Goal: Task Accomplishment & Management: Use online tool/utility

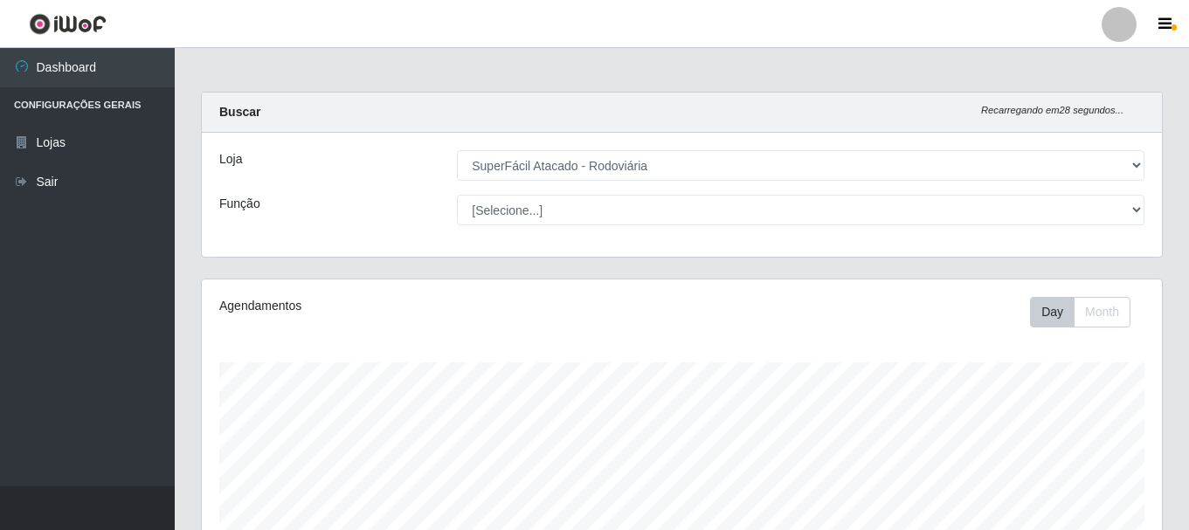
select select "400"
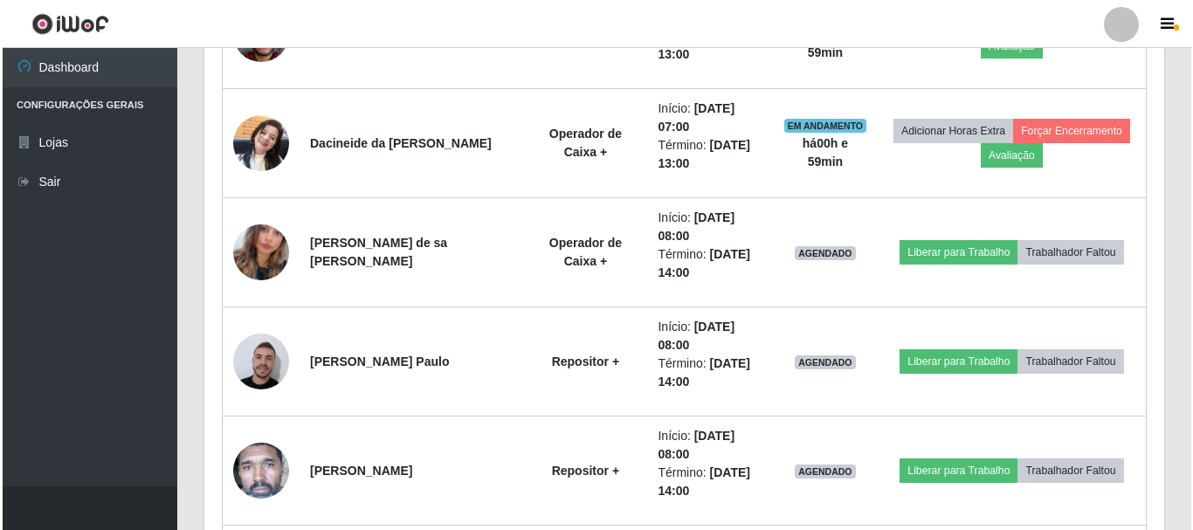
scroll to position [1105, 0]
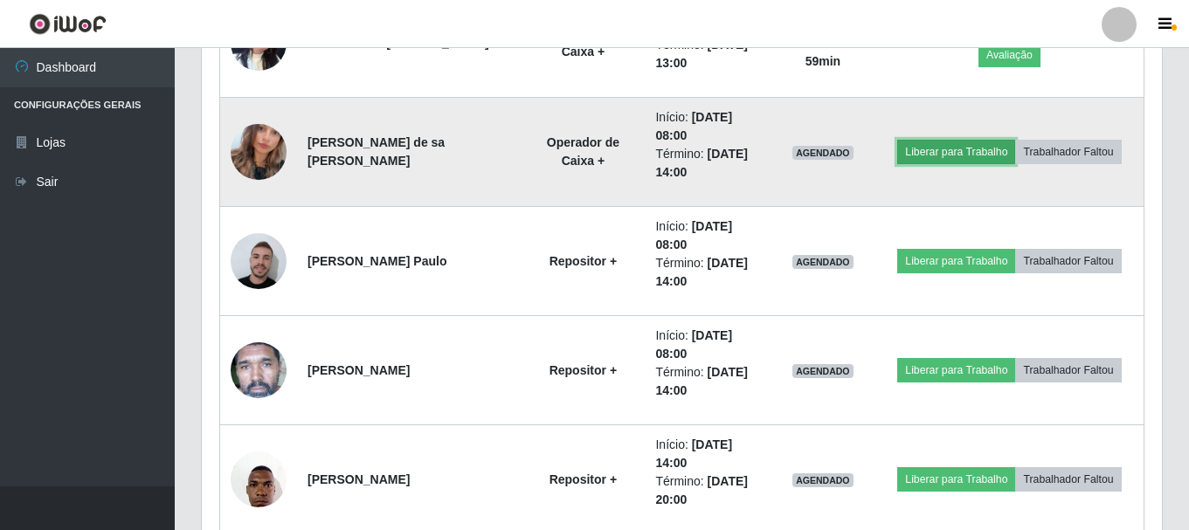
click at [958, 142] on button "Liberar para Trabalho" at bounding box center [956, 152] width 118 height 24
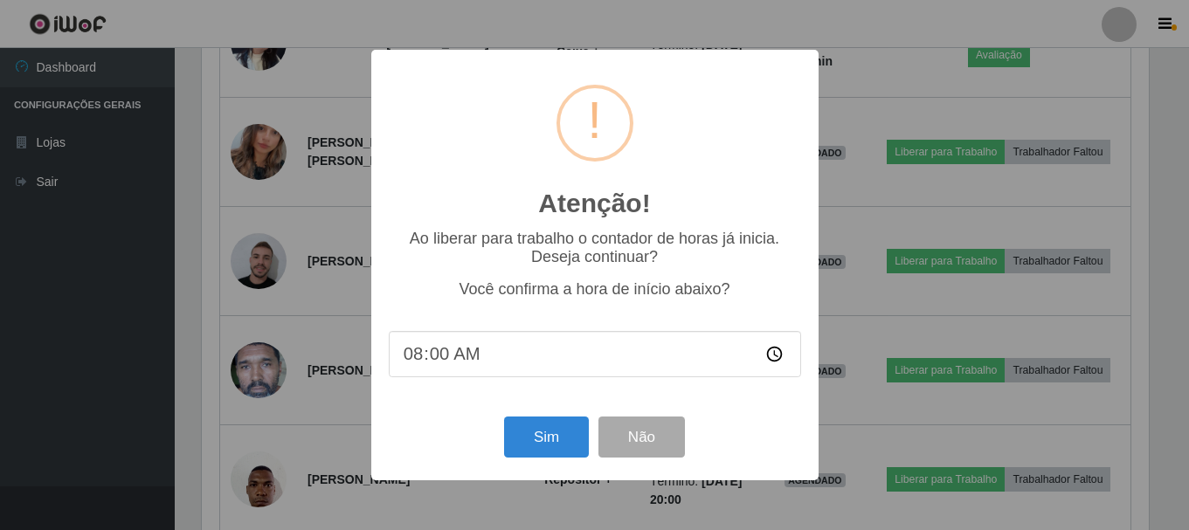
scroll to position [363, 951]
click at [575, 452] on button "Sim" at bounding box center [548, 437] width 85 height 41
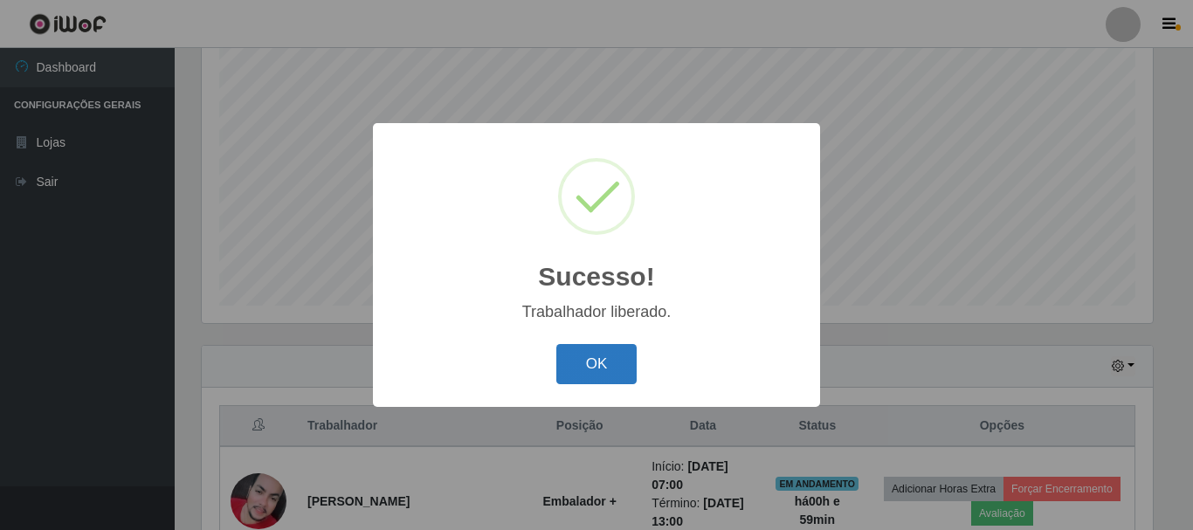
click at [591, 375] on button "OK" at bounding box center [597, 364] width 81 height 41
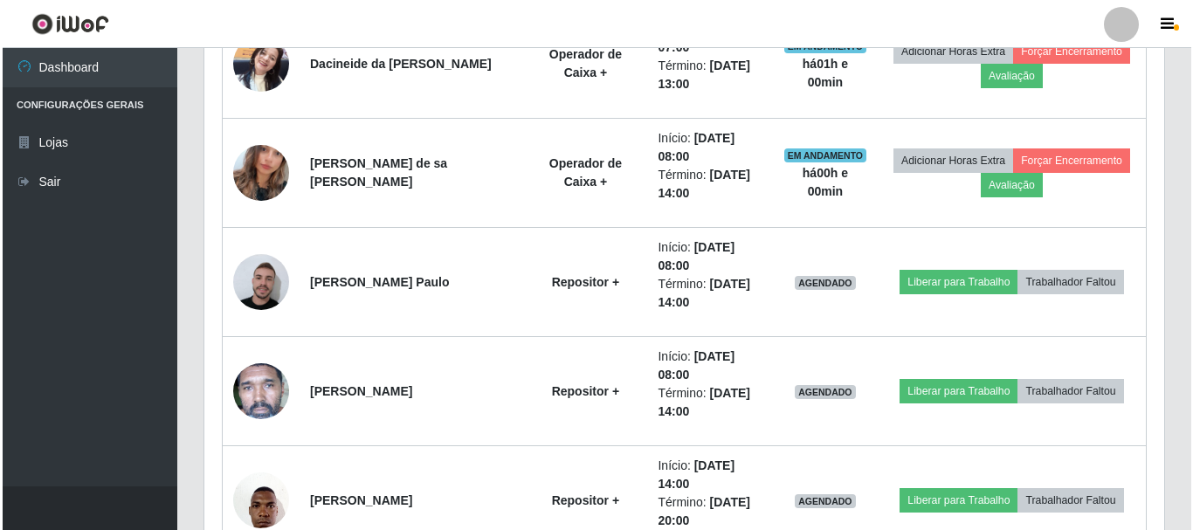
scroll to position [1105, 0]
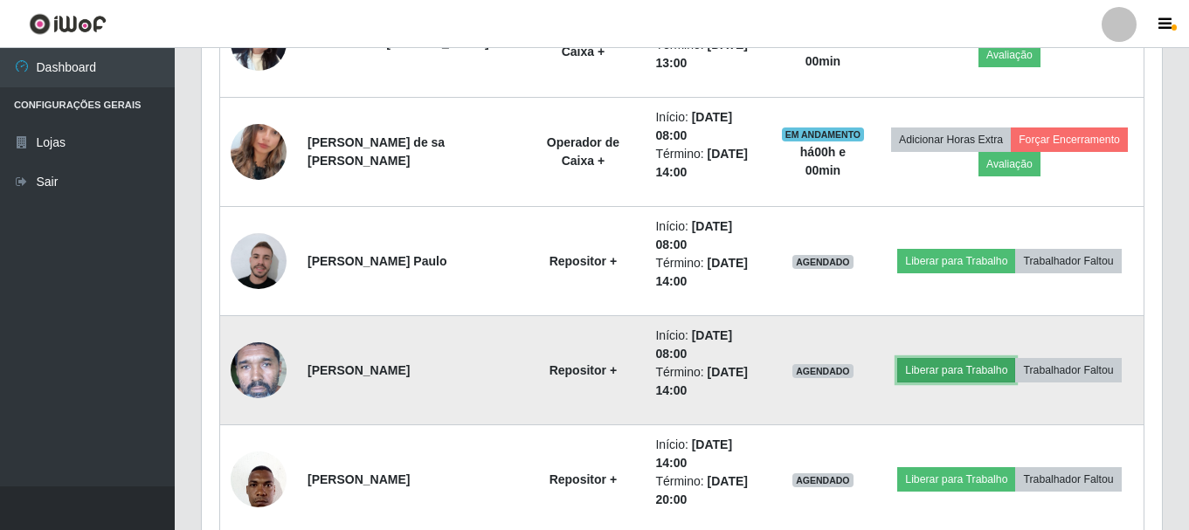
click at [960, 369] on button "Liberar para Trabalho" at bounding box center [956, 370] width 118 height 24
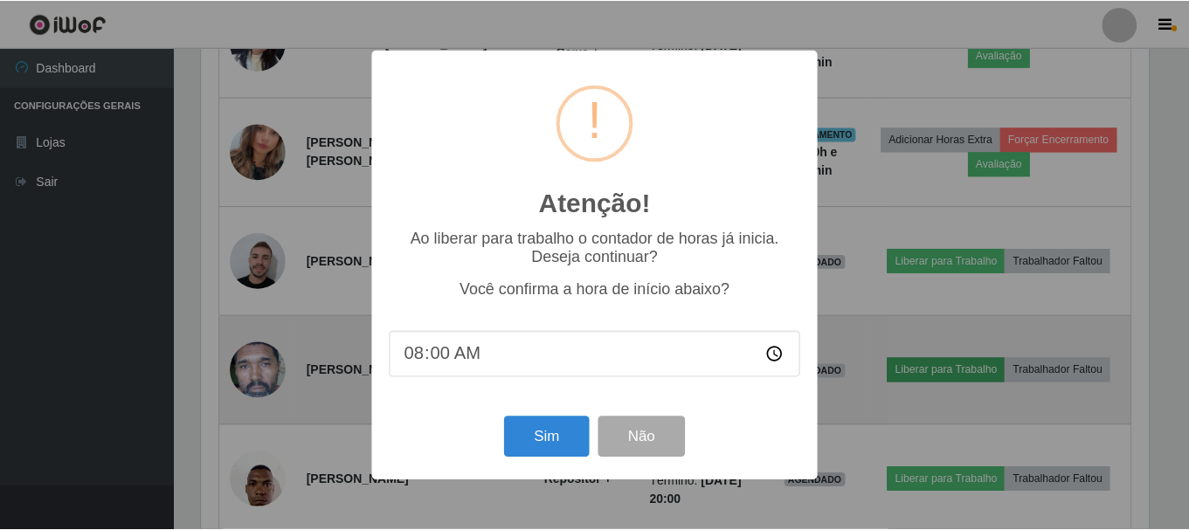
scroll to position [363, 951]
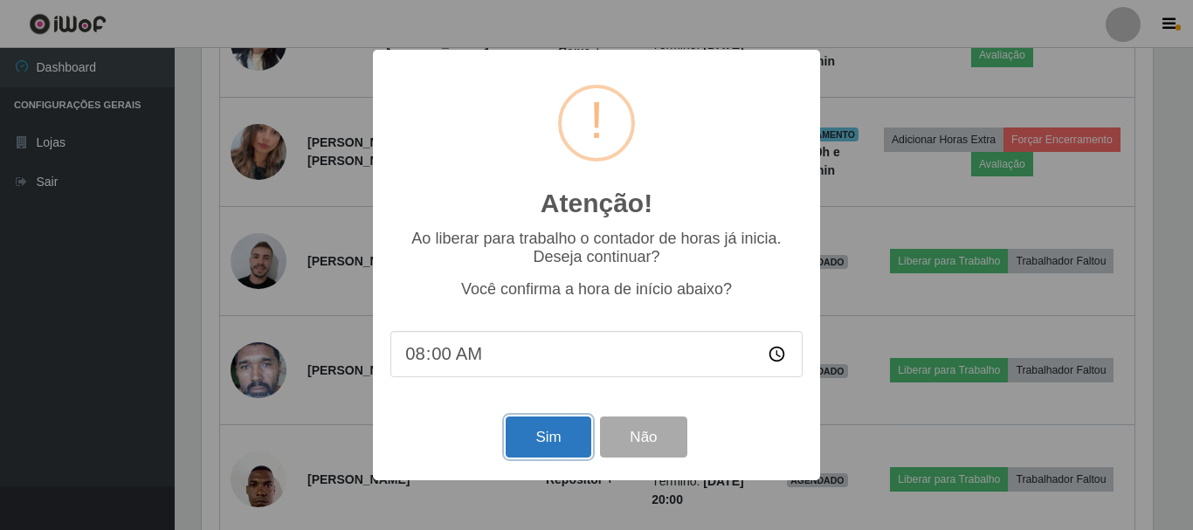
click at [570, 457] on button "Sim" at bounding box center [548, 437] width 85 height 41
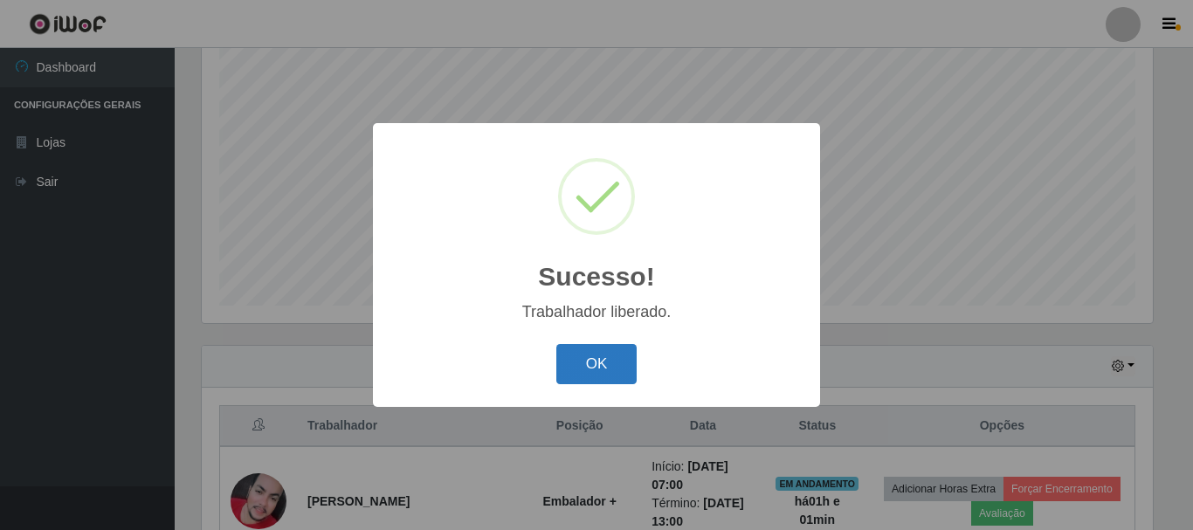
click at [602, 362] on button "OK" at bounding box center [597, 364] width 81 height 41
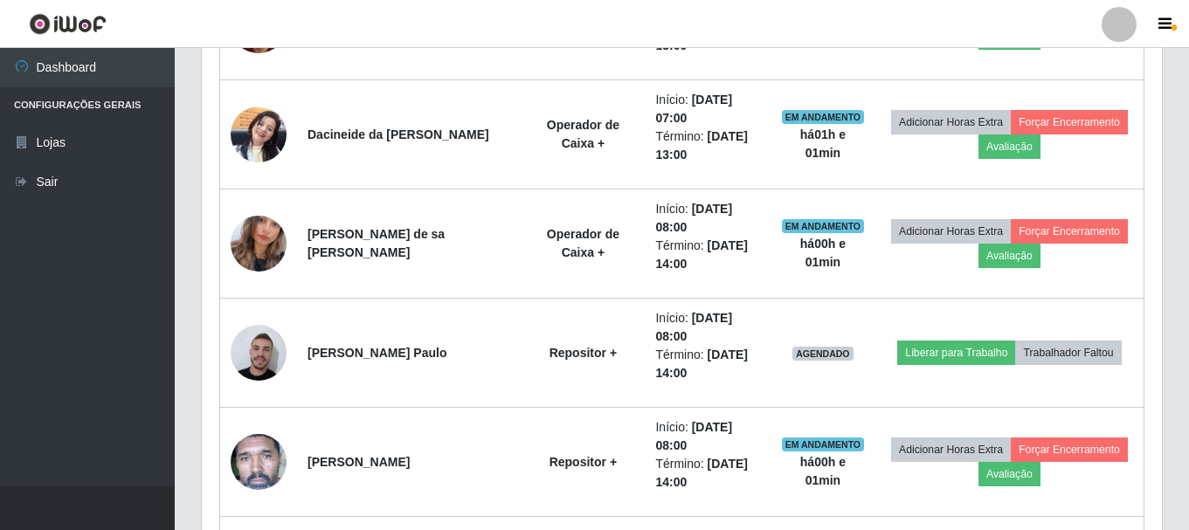
scroll to position [1105, 0]
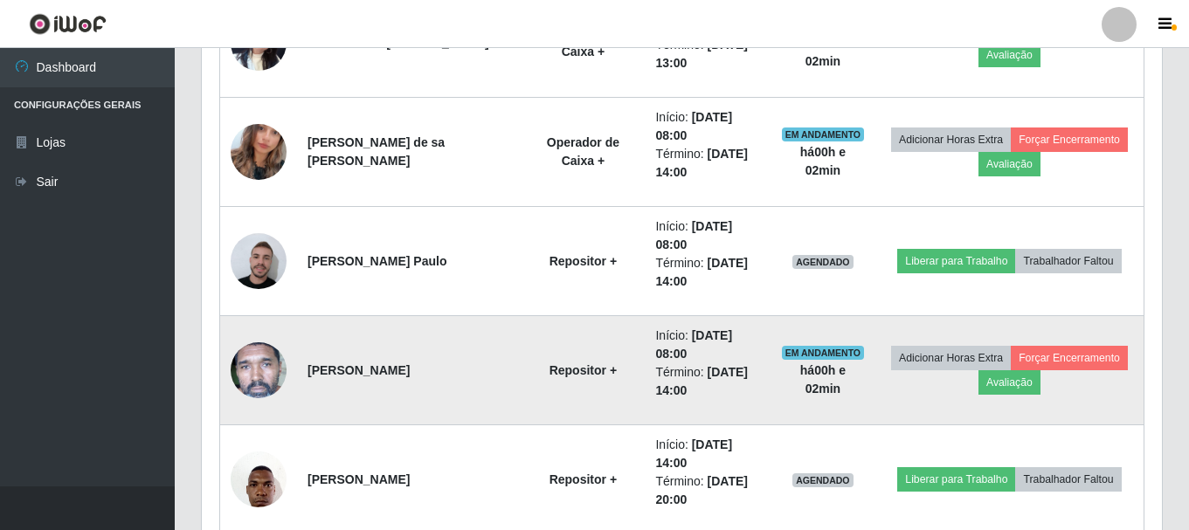
drag, startPoint x: 685, startPoint y: 276, endPoint x: 475, endPoint y: 350, distance: 222.4
click at [475, 350] on td "[PERSON_NAME]" at bounding box center [409, 370] width 224 height 109
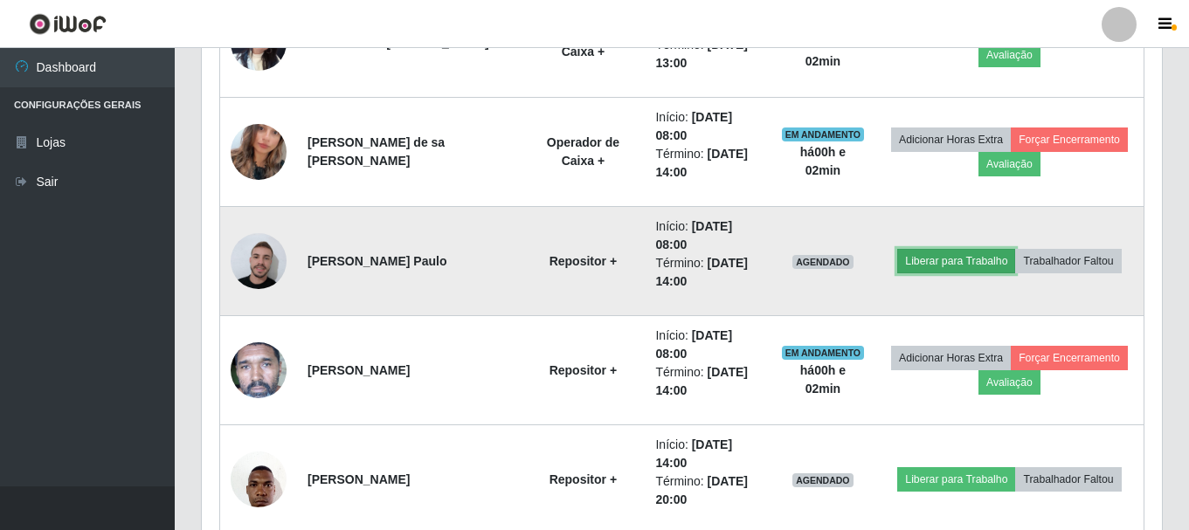
click at [936, 255] on button "Liberar para Trabalho" at bounding box center [956, 261] width 118 height 24
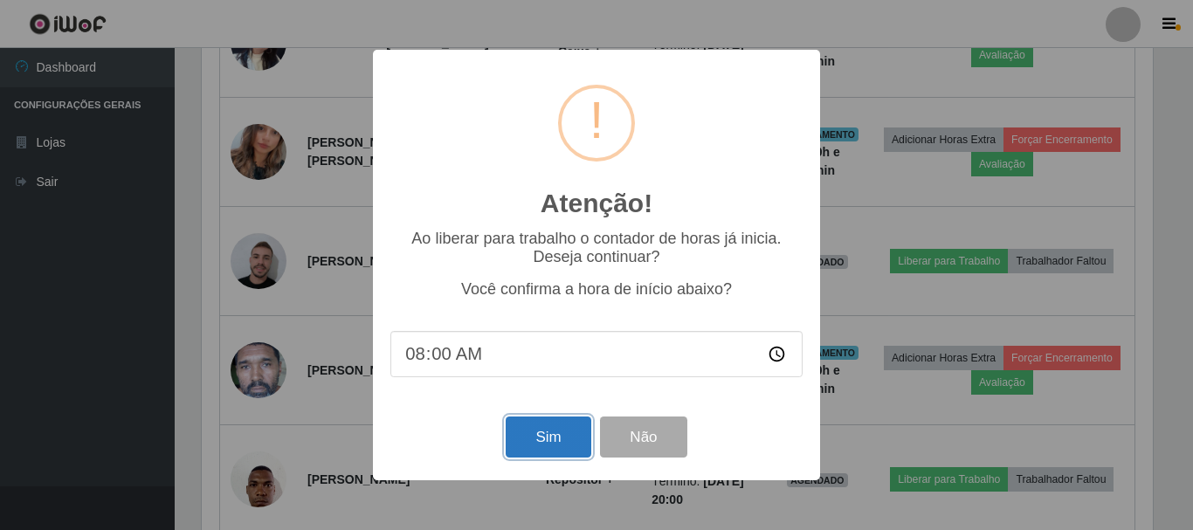
click at [549, 427] on button "Sim" at bounding box center [548, 437] width 85 height 41
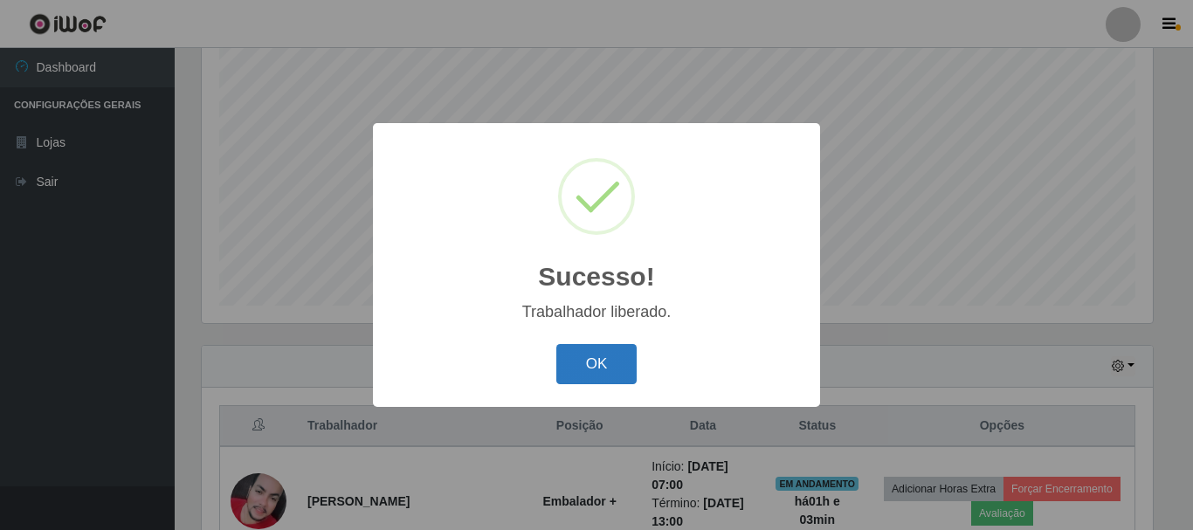
click at [581, 364] on button "OK" at bounding box center [597, 364] width 81 height 41
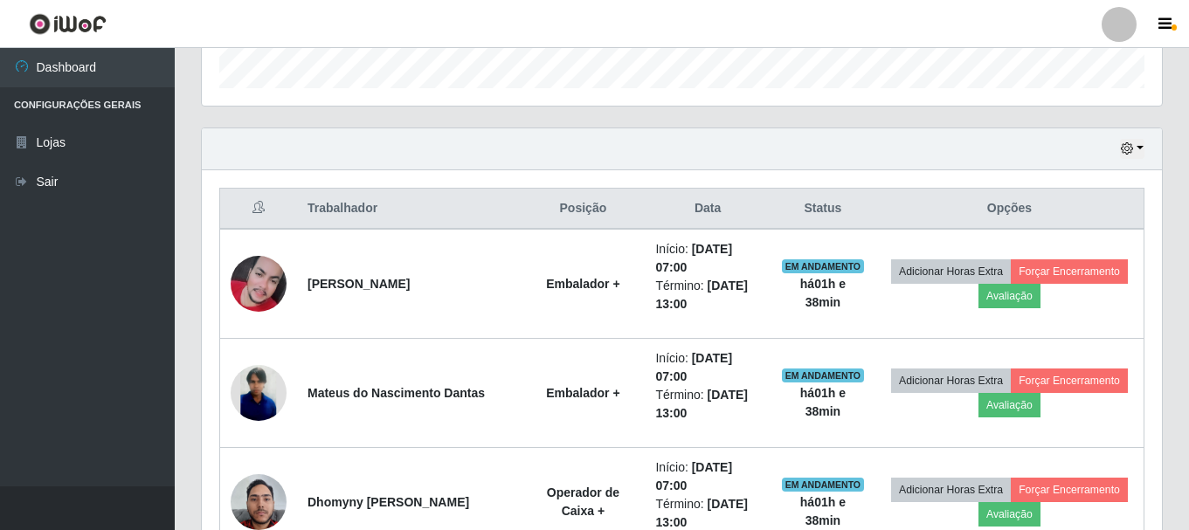
scroll to position [494, 0]
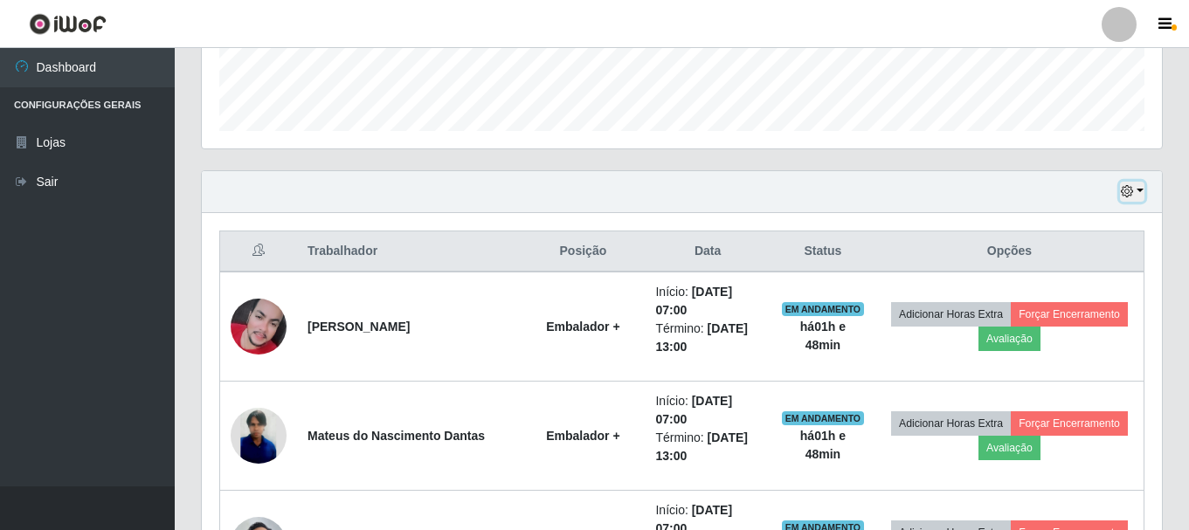
click at [1123, 197] on icon "button" at bounding box center [1127, 191] width 12 height 12
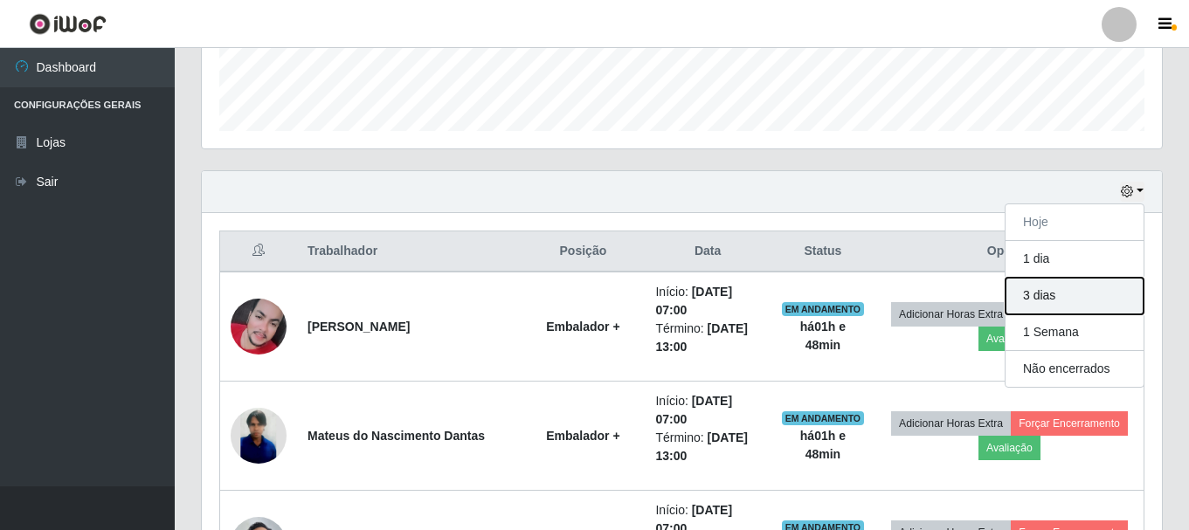
click at [1064, 299] on button "3 dias" at bounding box center [1075, 296] width 138 height 37
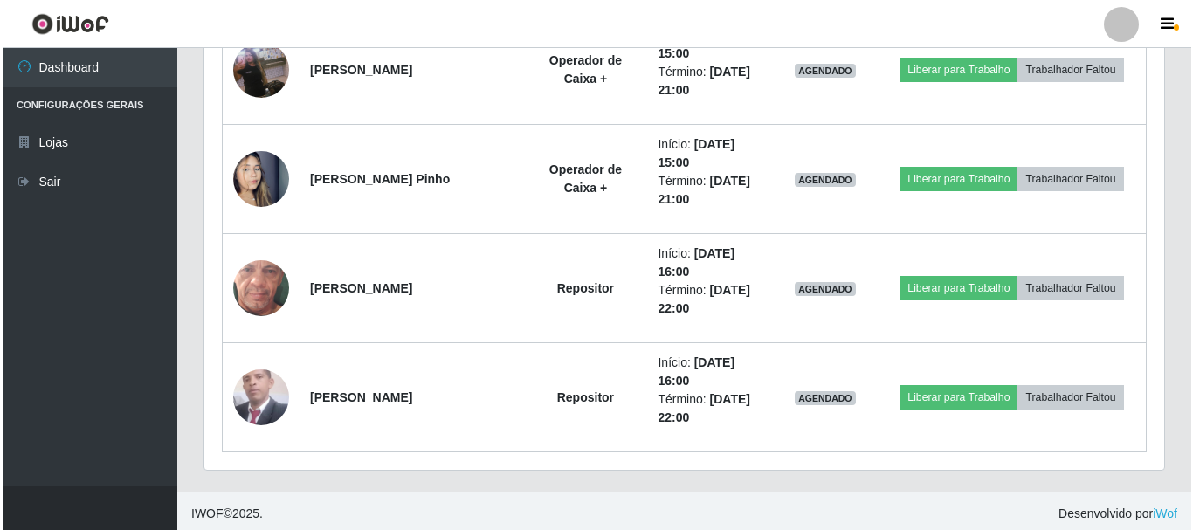
scroll to position [2175, 0]
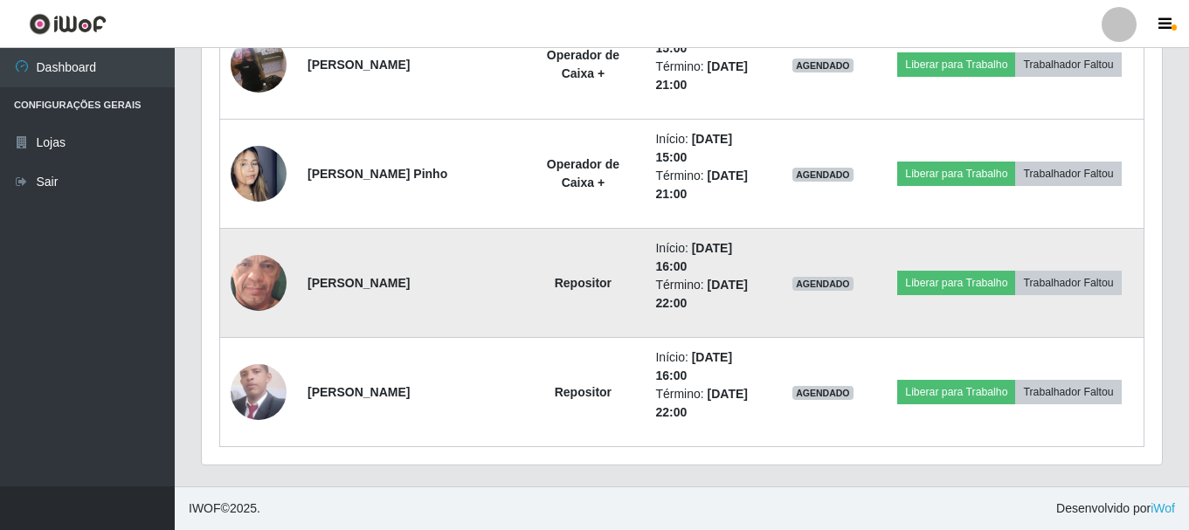
click at [239, 291] on img at bounding box center [259, 283] width 56 height 124
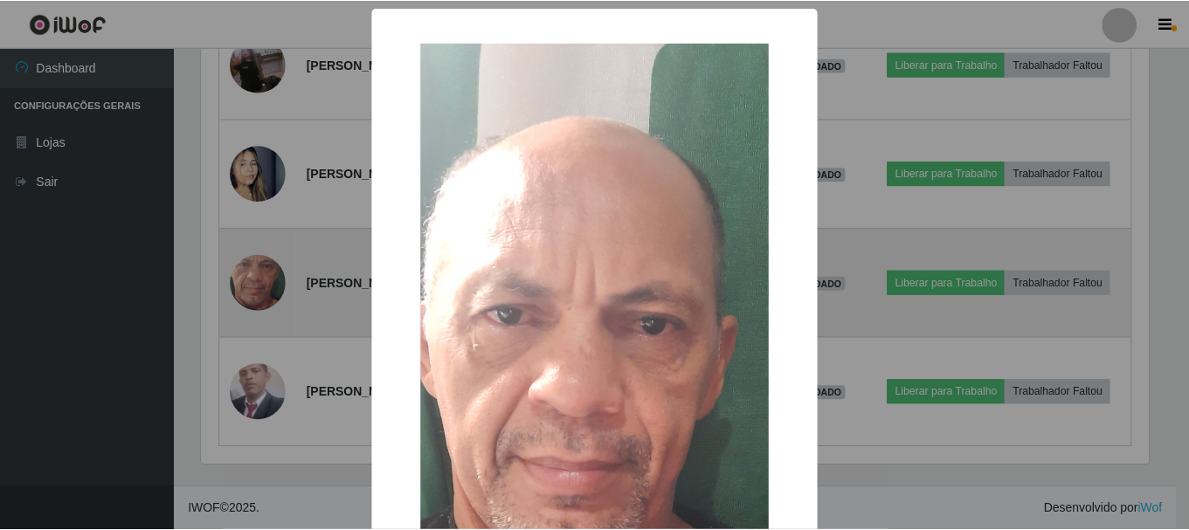
scroll to position [363, 951]
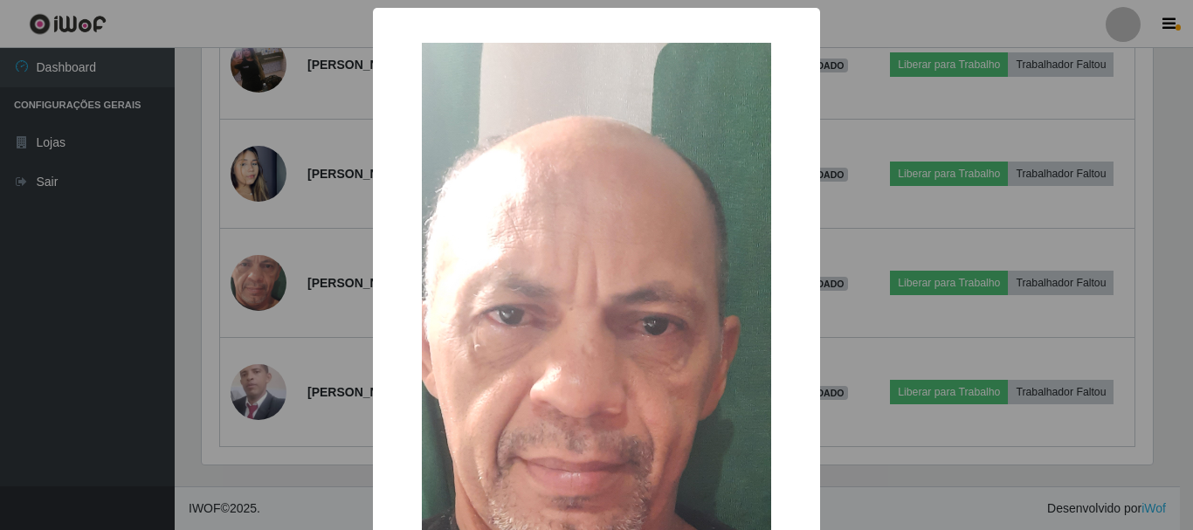
click at [94, 317] on div "× OK Cancel" at bounding box center [596, 265] width 1193 height 530
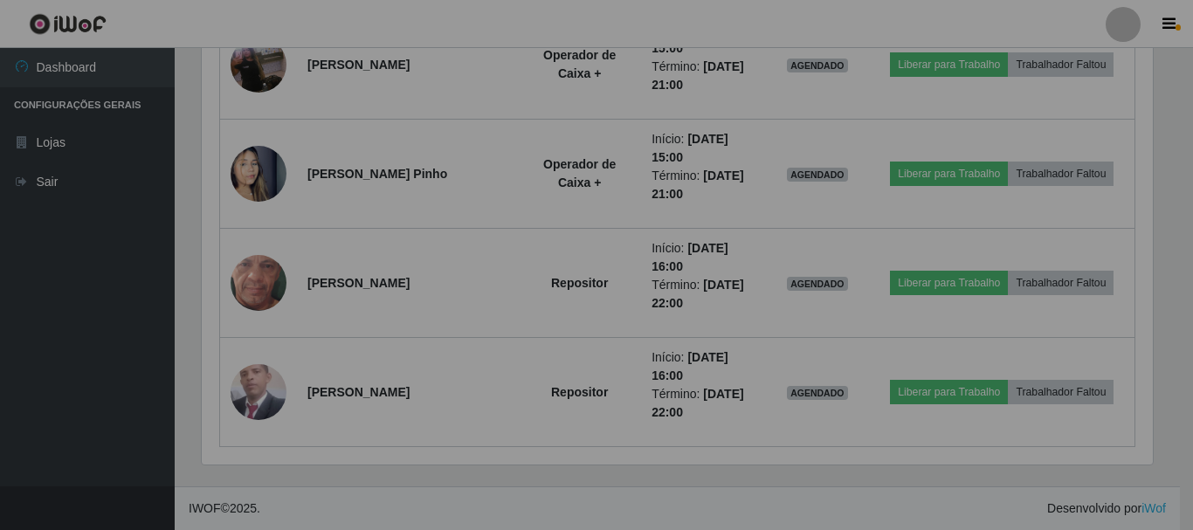
scroll to position [363, 960]
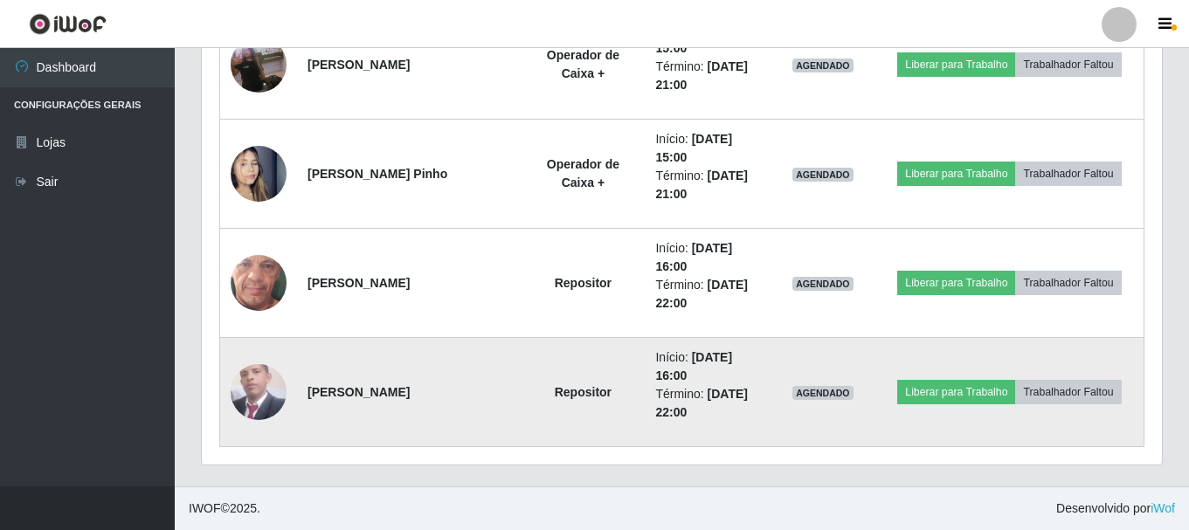
click at [246, 384] on img at bounding box center [259, 392] width 56 height 62
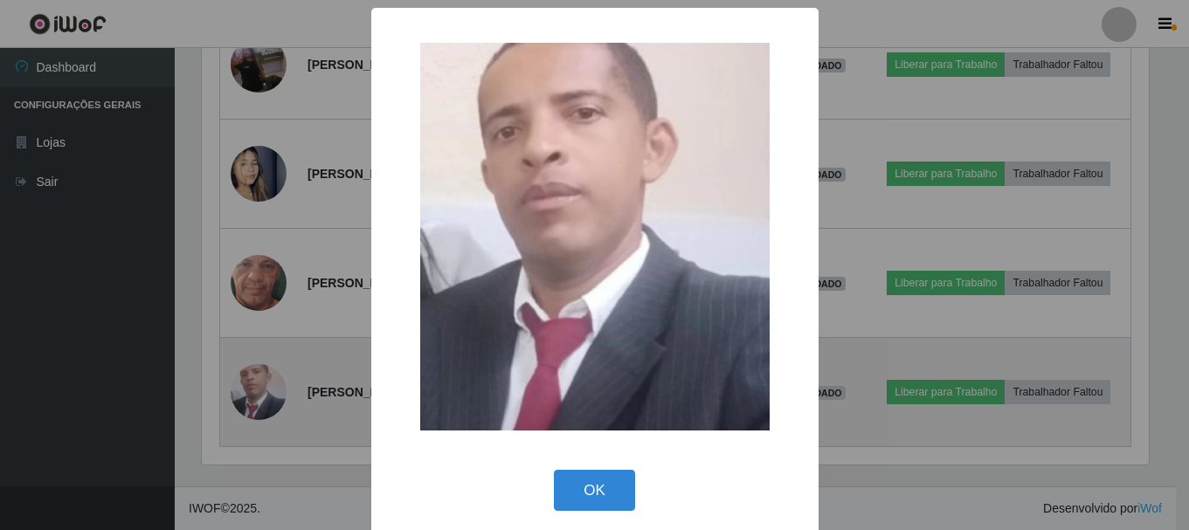
scroll to position [363, 951]
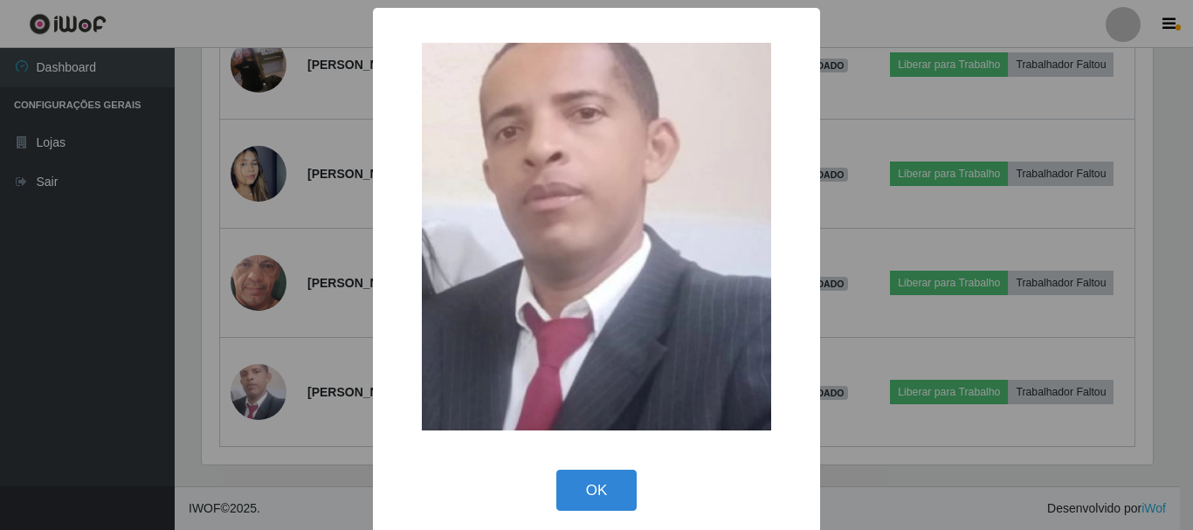
click at [42, 384] on div "× OK Cancel" at bounding box center [596, 265] width 1193 height 530
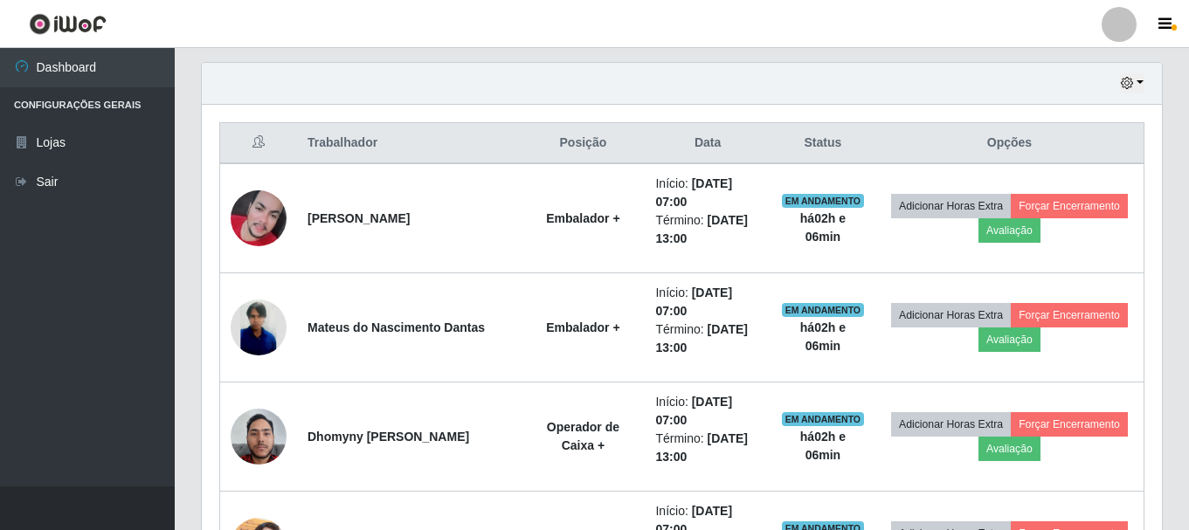
scroll to position [494, 0]
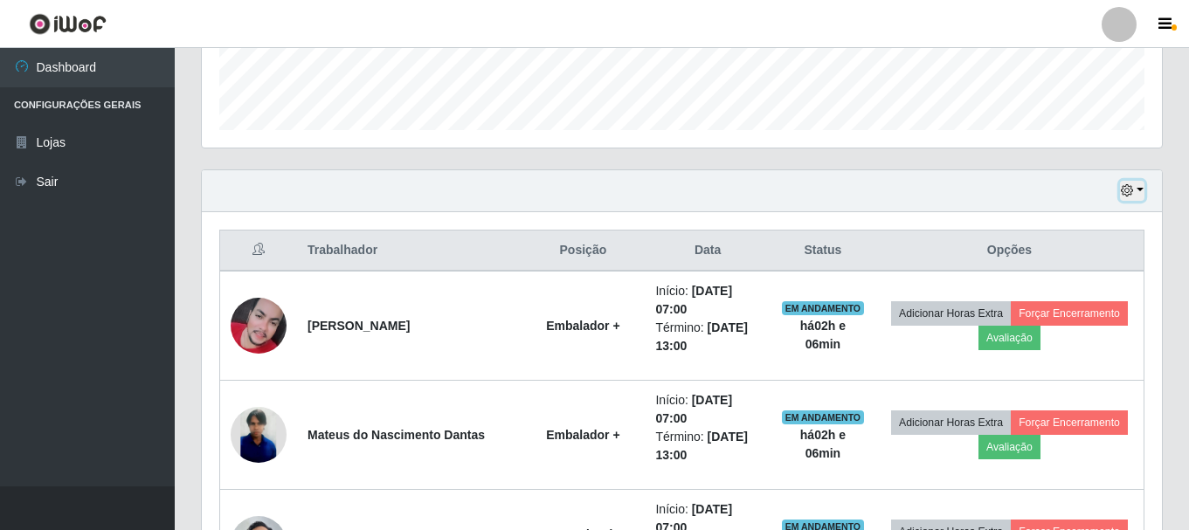
click at [1137, 190] on button "button" at bounding box center [1132, 191] width 24 height 20
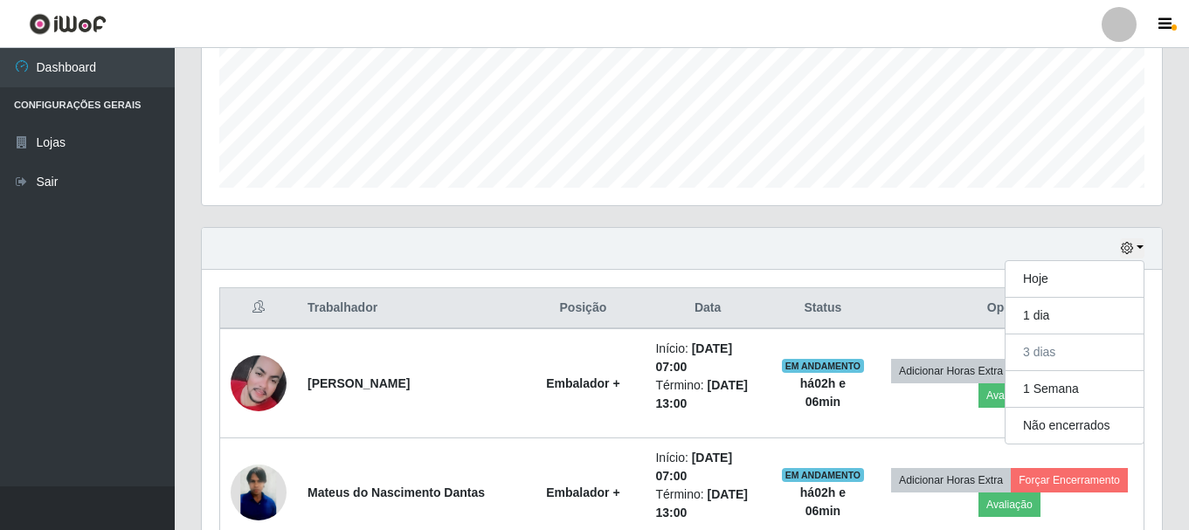
scroll to position [262, 0]
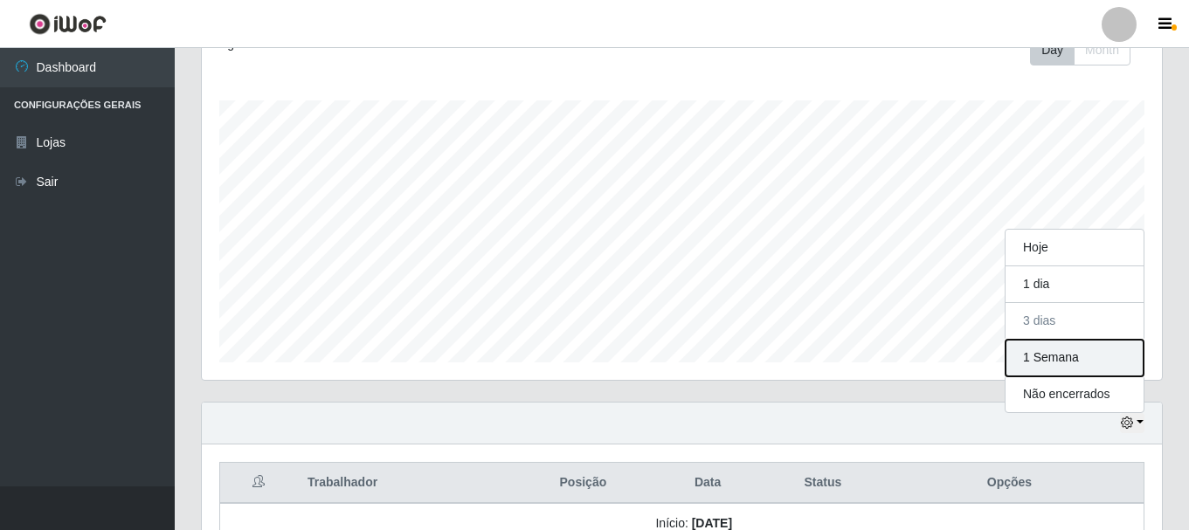
click at [1062, 364] on button "1 Semana" at bounding box center [1075, 358] width 138 height 37
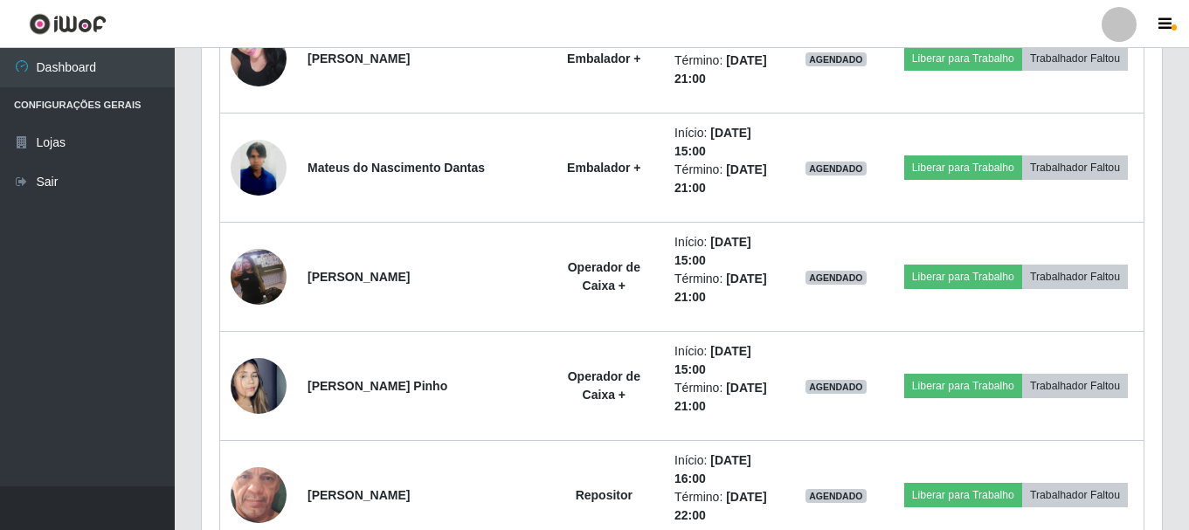
scroll to position [1922, 0]
